Goal: Task Accomplishment & Management: Manage account settings

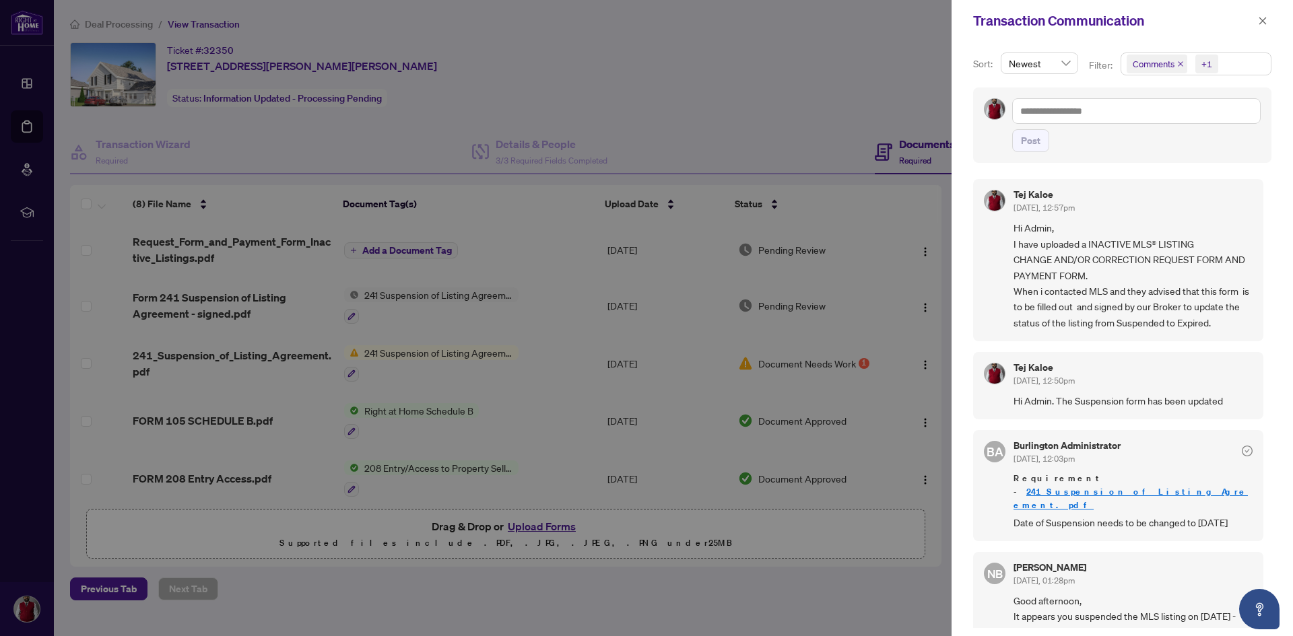
click at [664, 139] on div at bounding box center [646, 318] width 1293 height 636
click at [315, 110] on div at bounding box center [646, 318] width 1293 height 636
click at [1263, 19] on icon "close" at bounding box center [1262, 20] width 9 height 9
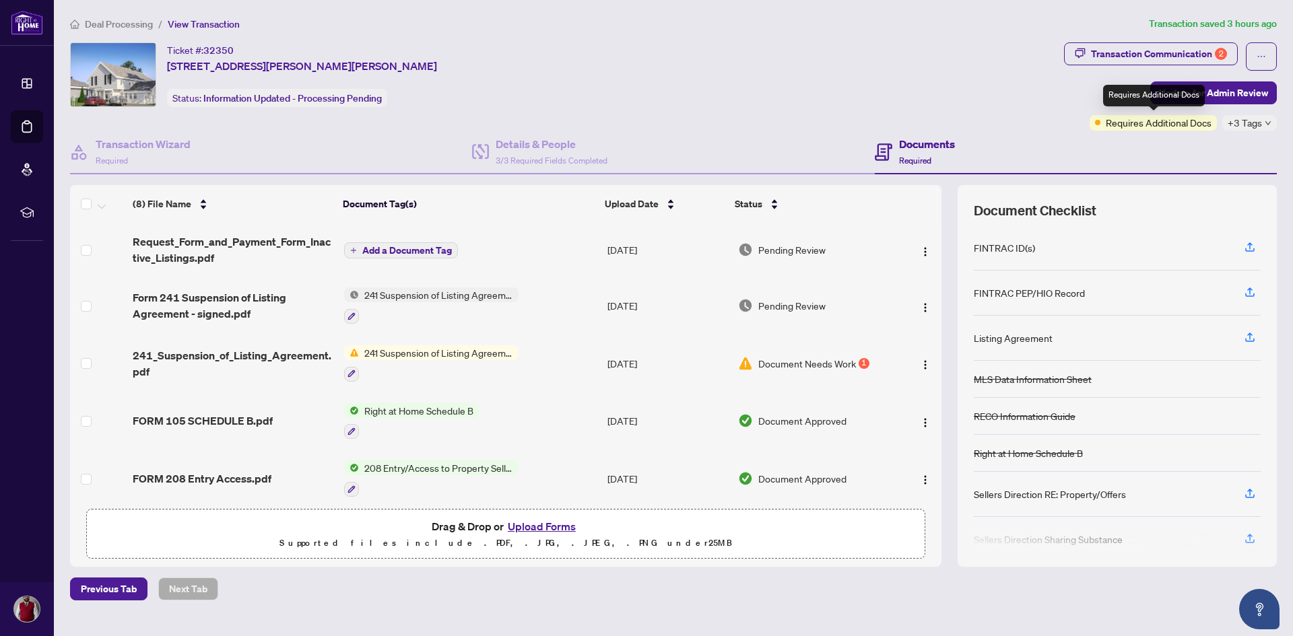
click at [1131, 124] on span "Requires Additional Docs" at bounding box center [1159, 122] width 106 height 15
click at [1156, 127] on span "Requires Additional Docs" at bounding box center [1159, 122] width 106 height 15
click at [1236, 100] on span "Update for Admin Review" at bounding box center [1213, 93] width 109 height 22
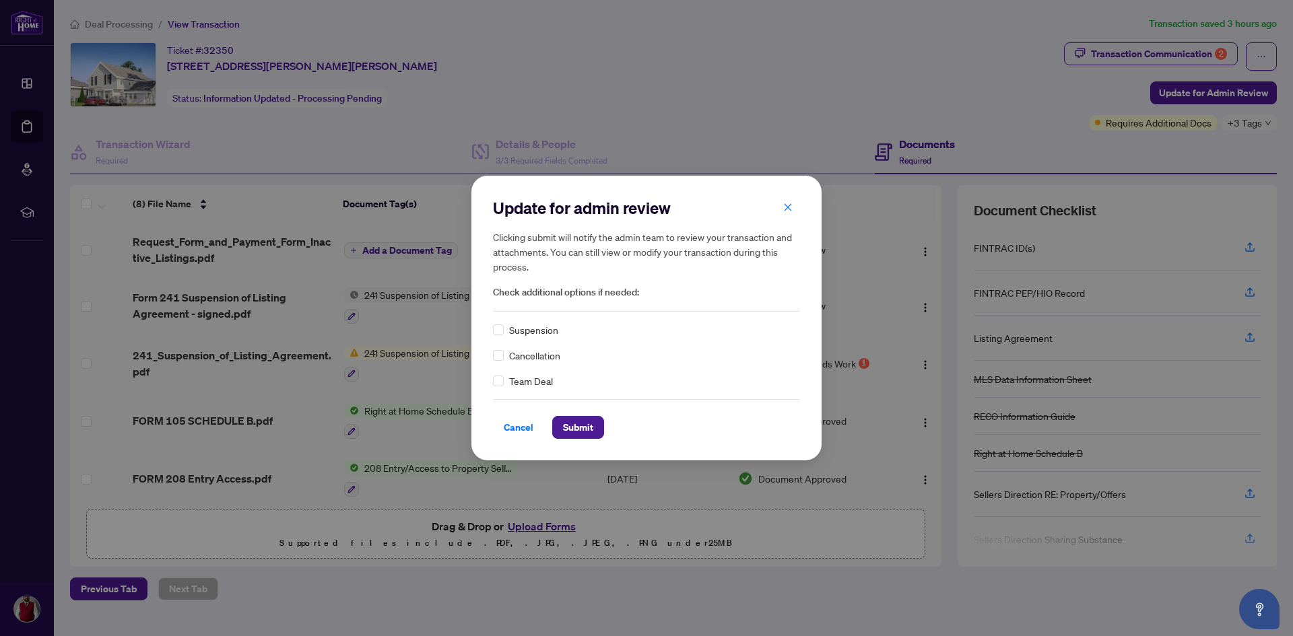
click at [1012, 245] on div "Update for admin review Clicking submit will notify the admin team to review yo…" at bounding box center [646, 318] width 1293 height 636
drag, startPoint x: 517, startPoint y: 430, endPoint x: 509, endPoint y: 426, distance: 8.1
click at [516, 430] on span "Cancel" at bounding box center [519, 428] width 30 height 22
